Goal: Find specific page/section: Find specific page/section

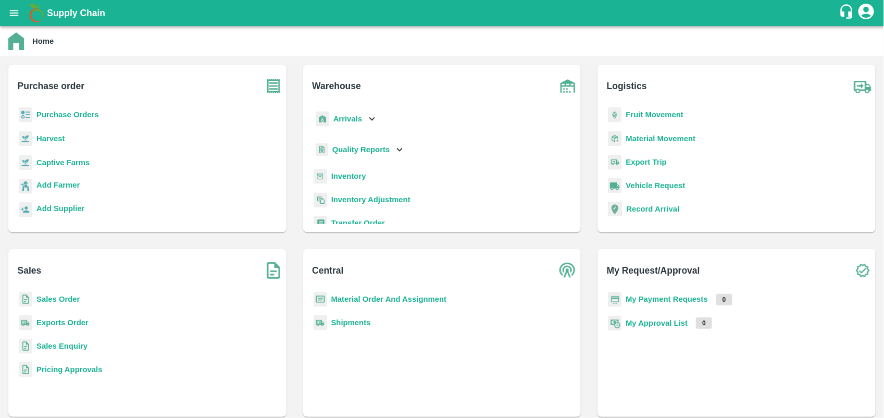
scroll to position [29, 0]
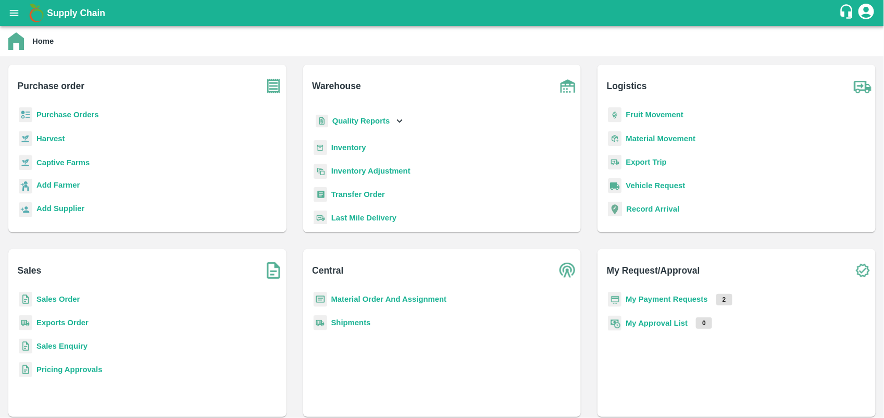
click at [676, 297] on b "My Payment Requests" at bounding box center [667, 299] width 82 height 8
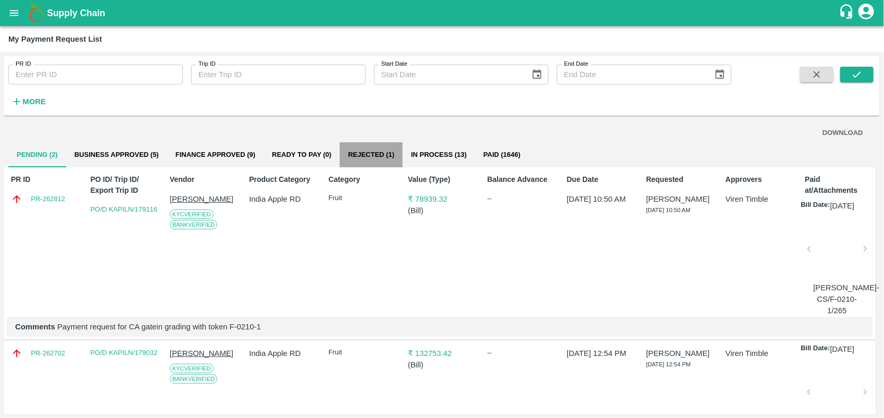
click at [368, 149] on button "Rejected (1)" at bounding box center [371, 154] width 63 height 25
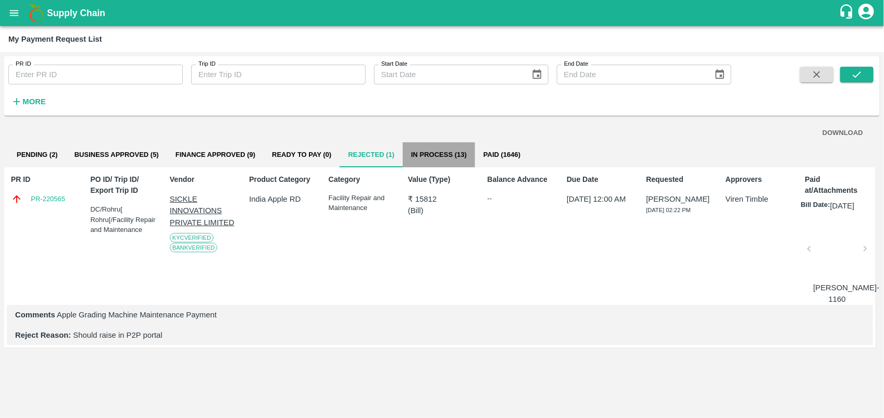
click at [439, 155] on button "In Process (13)" at bounding box center [439, 154] width 72 height 25
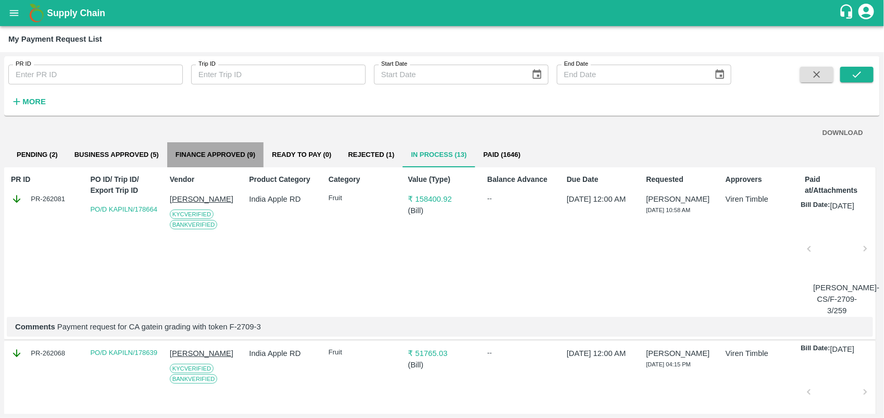
click at [246, 145] on button "Finance Approved (9)" at bounding box center [215, 154] width 96 height 25
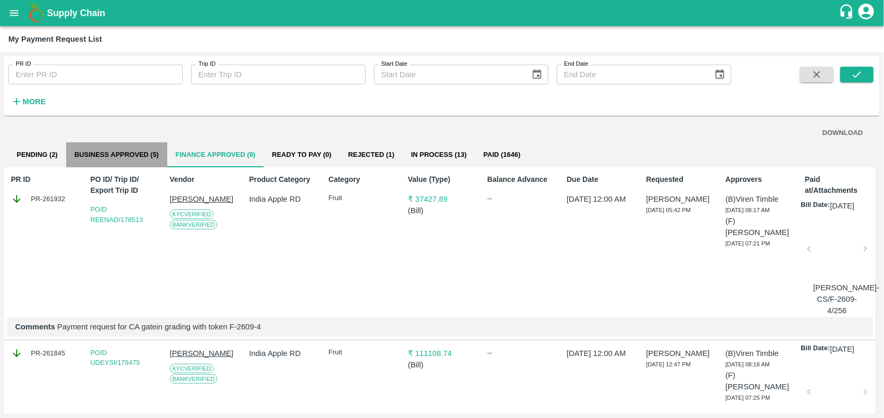
click at [103, 159] on button "Business Approved (5)" at bounding box center [116, 154] width 101 height 25
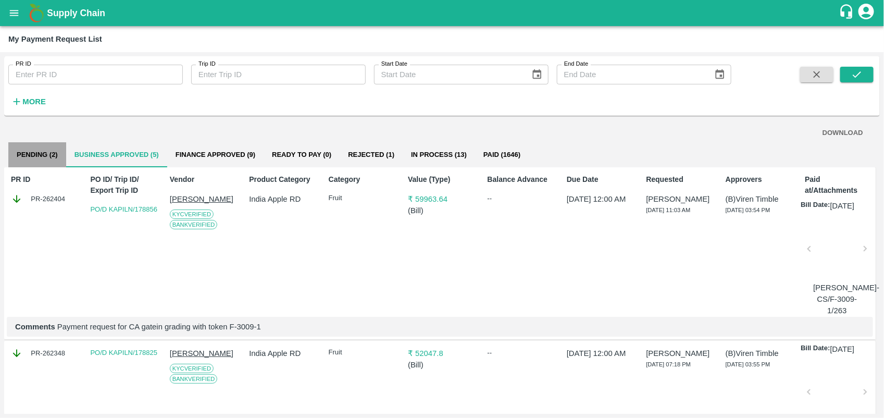
click at [41, 157] on button "Pending (2)" at bounding box center [37, 154] width 58 height 25
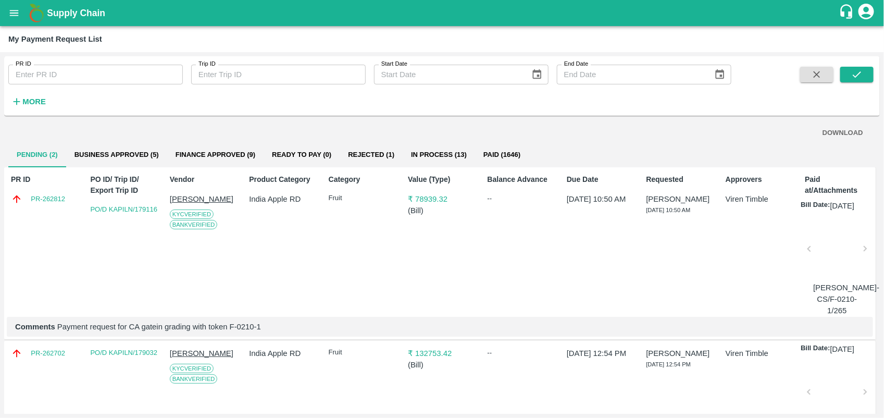
drag, startPoint x: 10, startPoint y: 43, endPoint x: 11, endPoint y: 24, distance: 18.8
click at [11, 24] on div "Supply Chain My Payment Request List PR ID PR ID Trip ID Trip ID Start Date Sta…" at bounding box center [442, 209] width 884 height 418
drag, startPoint x: 11, startPoint y: 24, endPoint x: 10, endPoint y: 18, distance: 6.3
click at [10, 18] on icon "open drawer" at bounding box center [13, 12] width 11 height 11
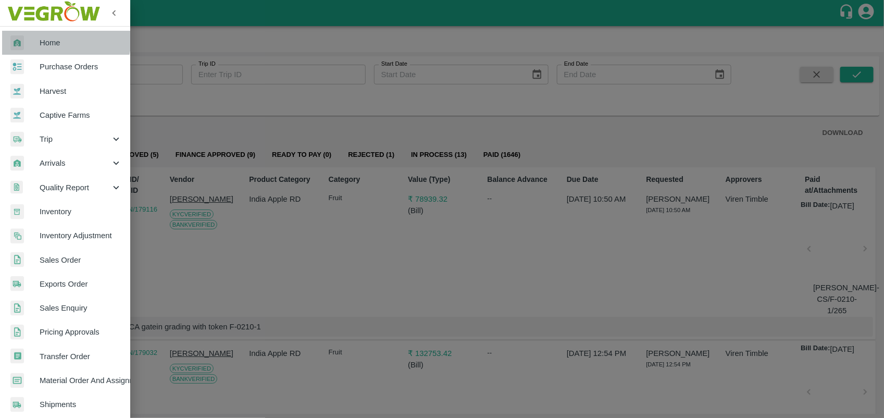
click at [47, 38] on span "Home" at bounding box center [81, 42] width 82 height 11
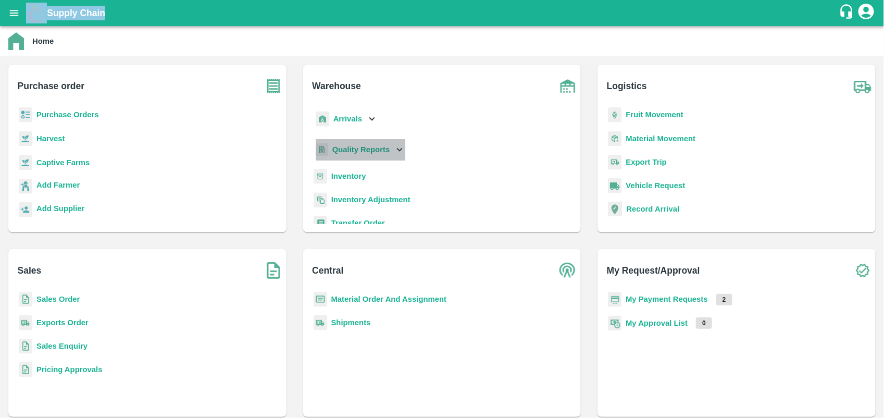
click at [394, 152] on icon at bounding box center [399, 149] width 11 height 11
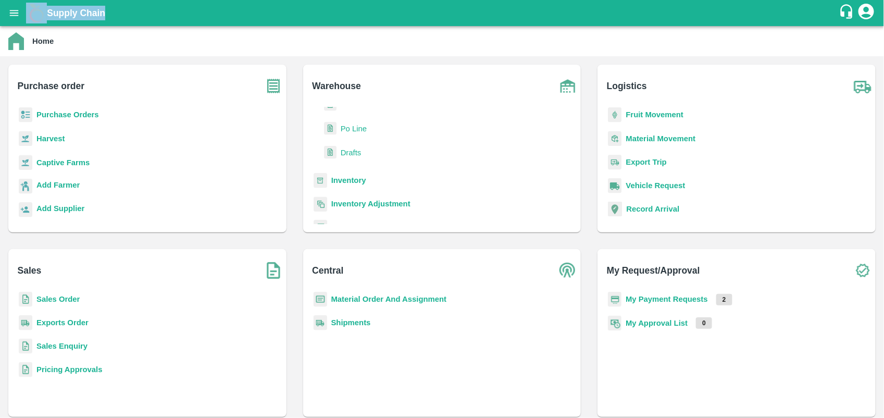
scroll to position [93, 0]
click at [349, 178] on b "Inventory" at bounding box center [348, 180] width 35 height 8
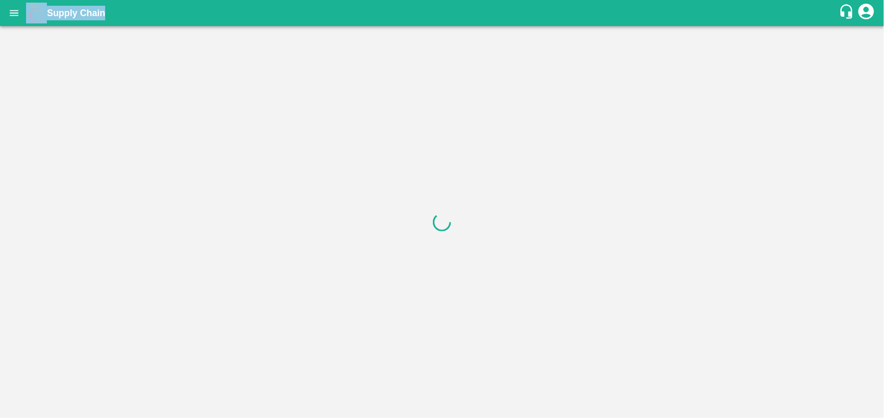
click at [274, 21] on div "Supply Chain" at bounding box center [442, 13] width 884 height 26
